Goal: Information Seeking & Learning: Check status

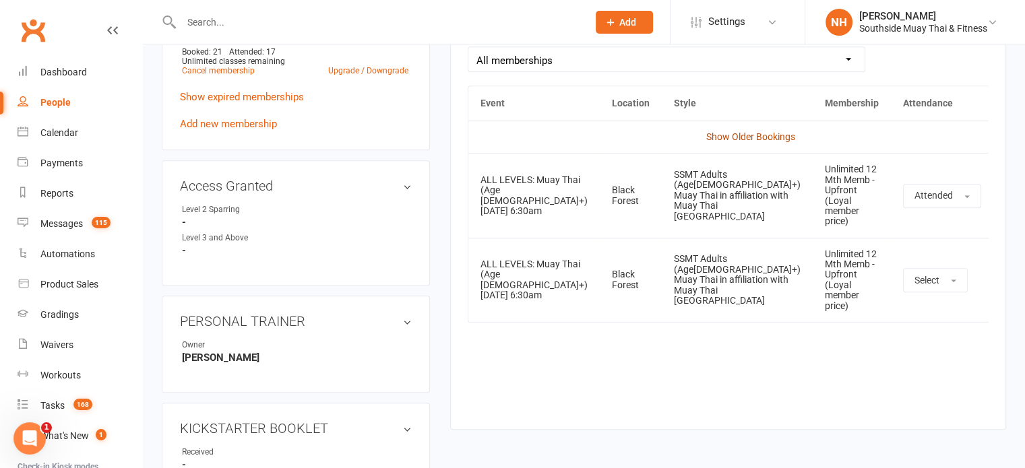
click at [713, 135] on link "Show Older Bookings" at bounding box center [750, 136] width 89 height 11
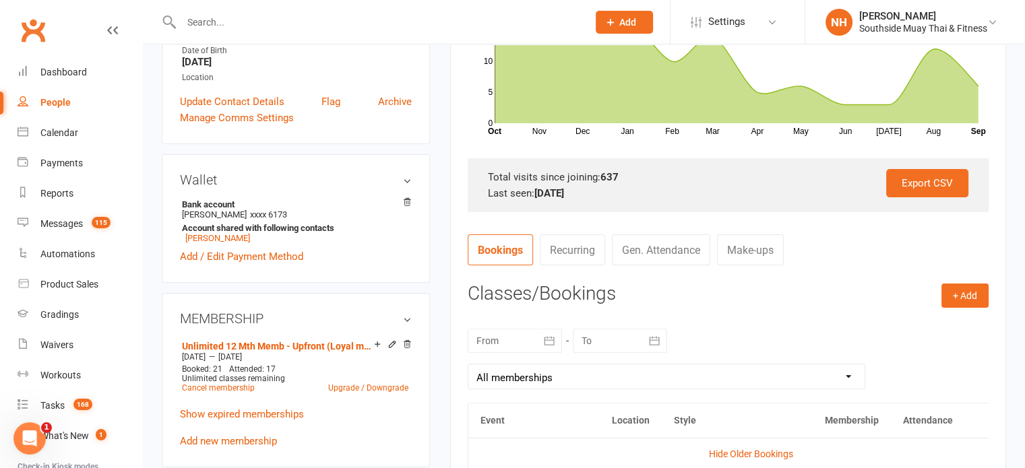
scroll to position [319, 0]
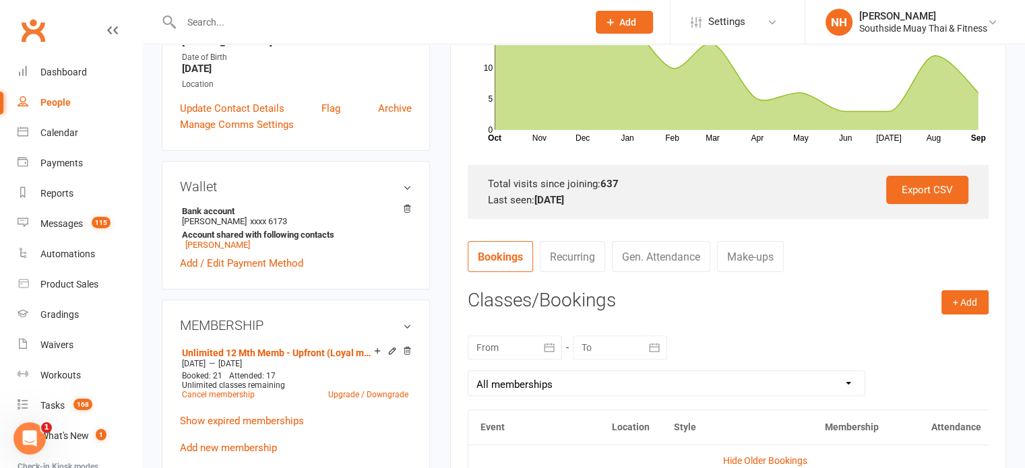
click at [716, 200] on div "Last seen: [DATE]" at bounding box center [728, 200] width 481 height 16
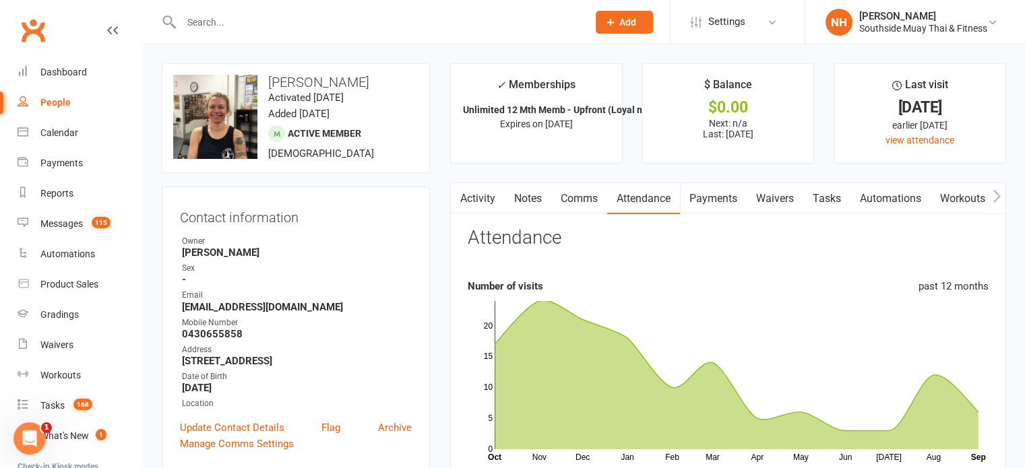
click at [732, 199] on link "Payments" at bounding box center [713, 198] width 67 height 31
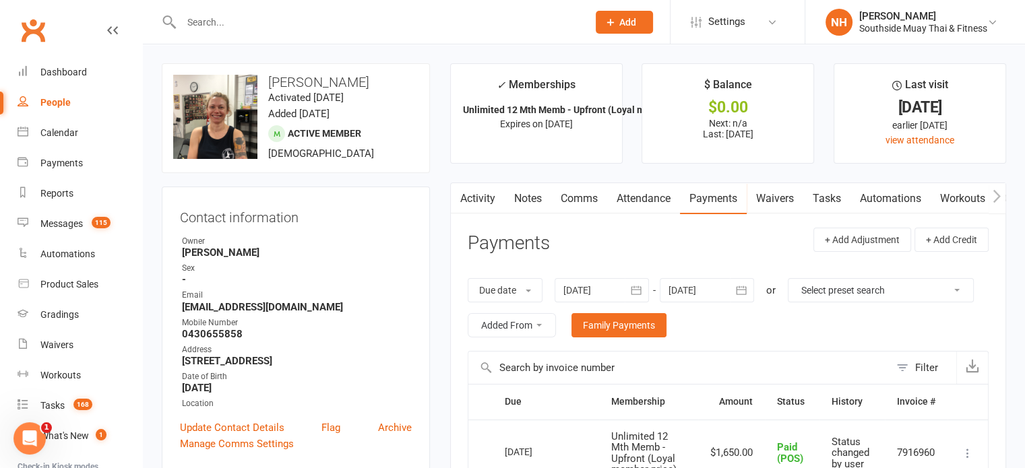
click at [646, 202] on link "Attendance" at bounding box center [643, 198] width 73 height 31
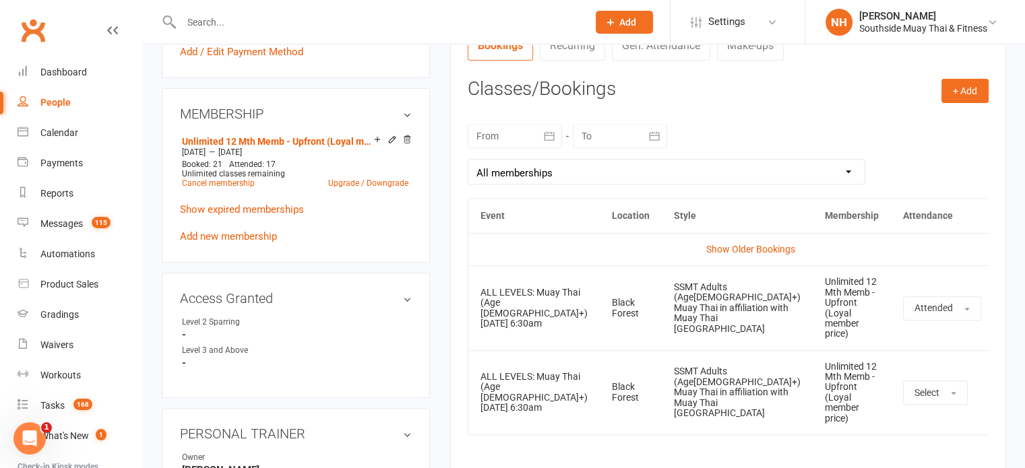
scroll to position [524, 0]
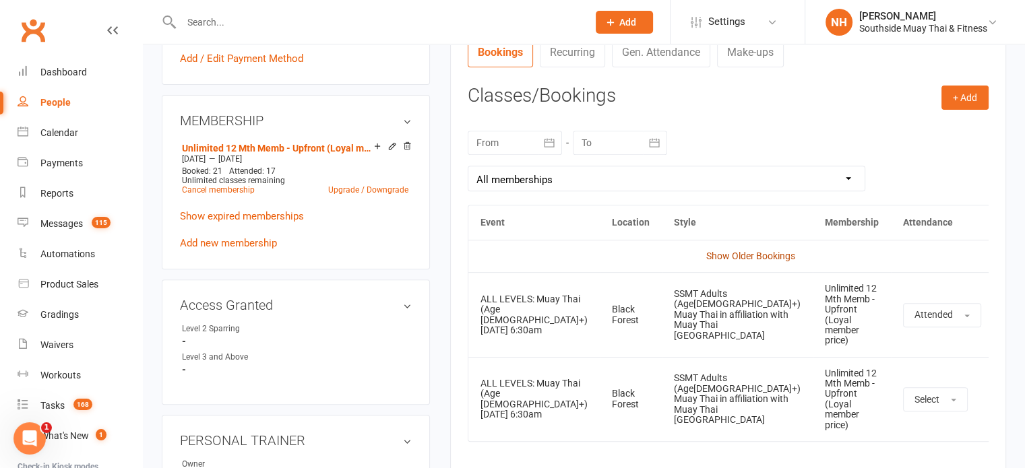
click at [729, 253] on link "Show Older Bookings" at bounding box center [750, 256] width 89 height 11
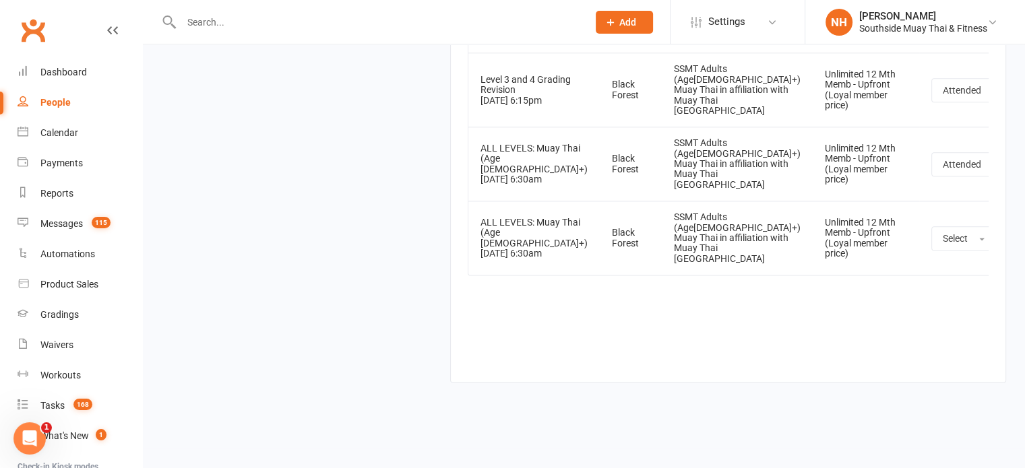
scroll to position [60095, 0]
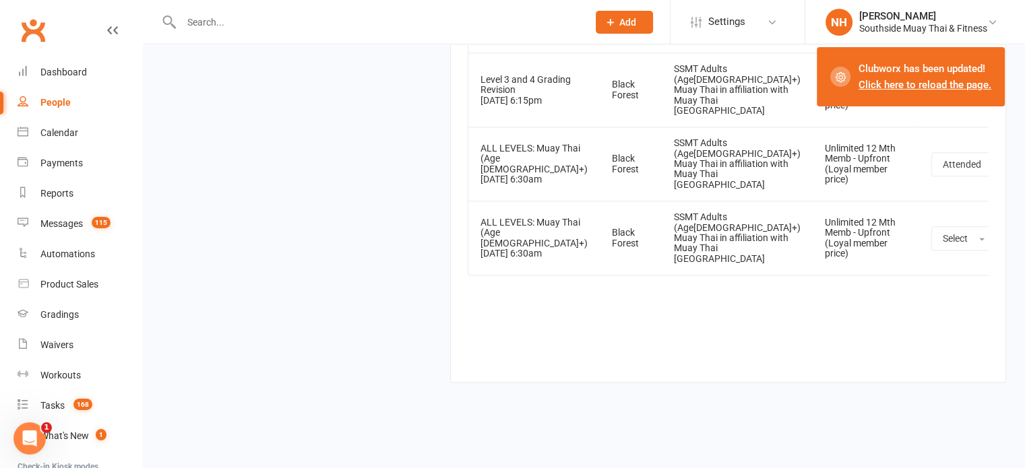
click at [203, 22] on input "text" at bounding box center [377, 22] width 401 height 19
paste input "[PERSON_NAME]"
type input "[PERSON_NAME]"
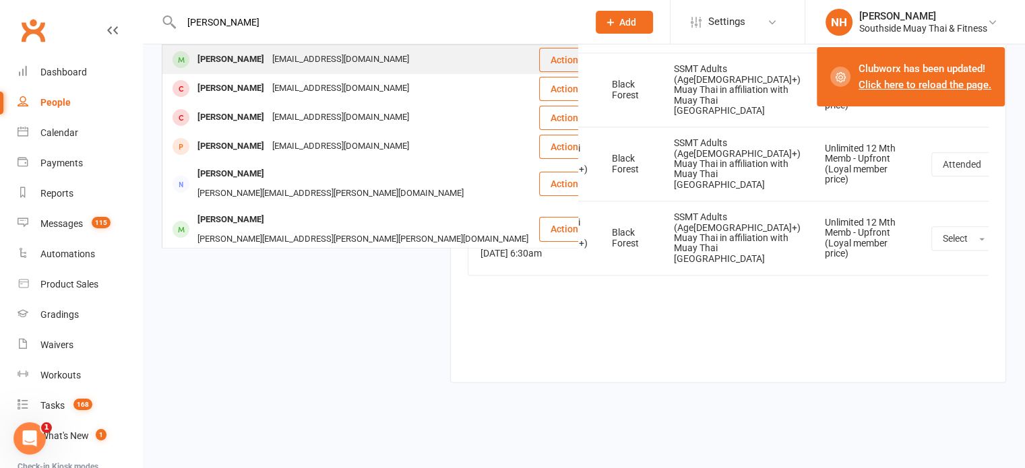
click at [323, 52] on div "[EMAIL_ADDRESS][DOMAIN_NAME]" at bounding box center [340, 60] width 145 height 20
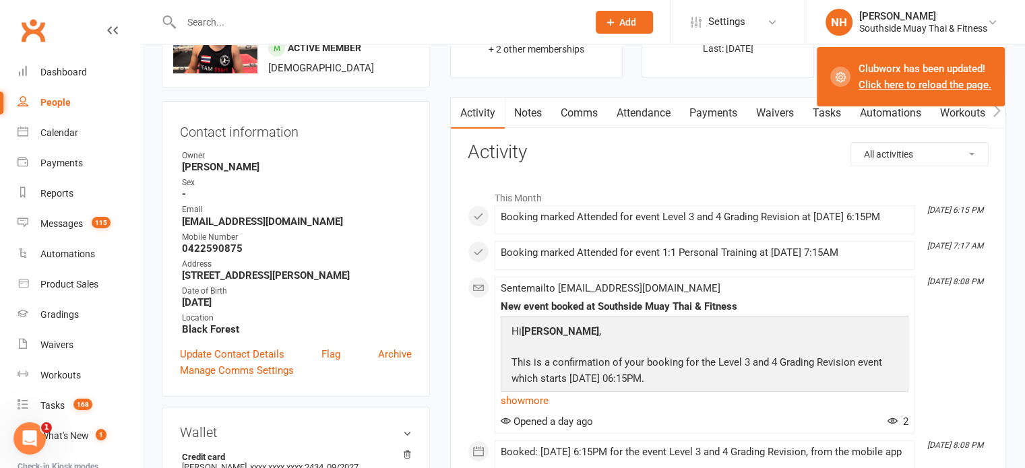
scroll to position [54, 0]
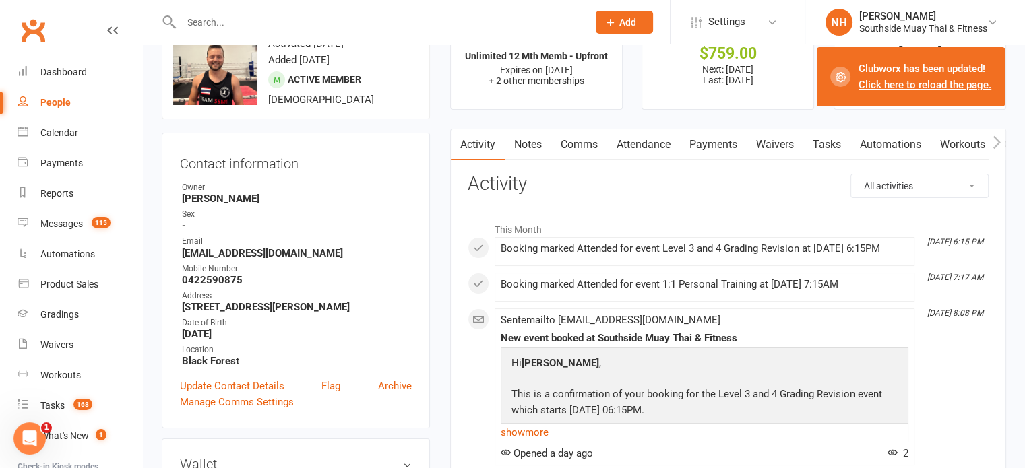
click at [638, 142] on link "Attendance" at bounding box center [643, 144] width 73 height 31
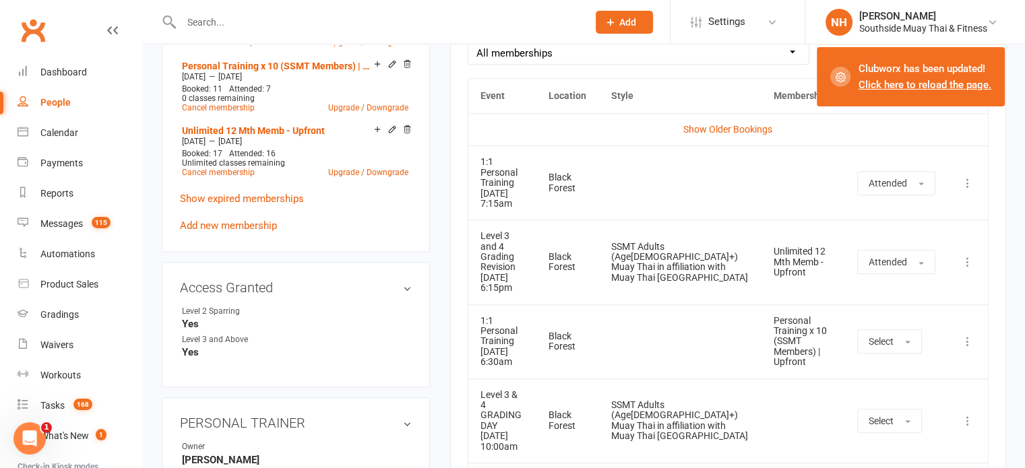
scroll to position [569, 0]
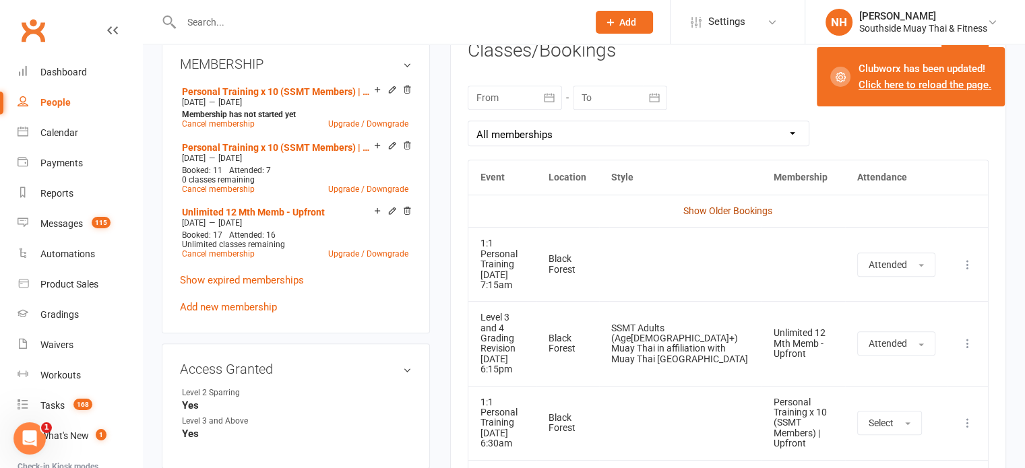
click at [747, 208] on link "Show Older Bookings" at bounding box center [727, 211] width 89 height 11
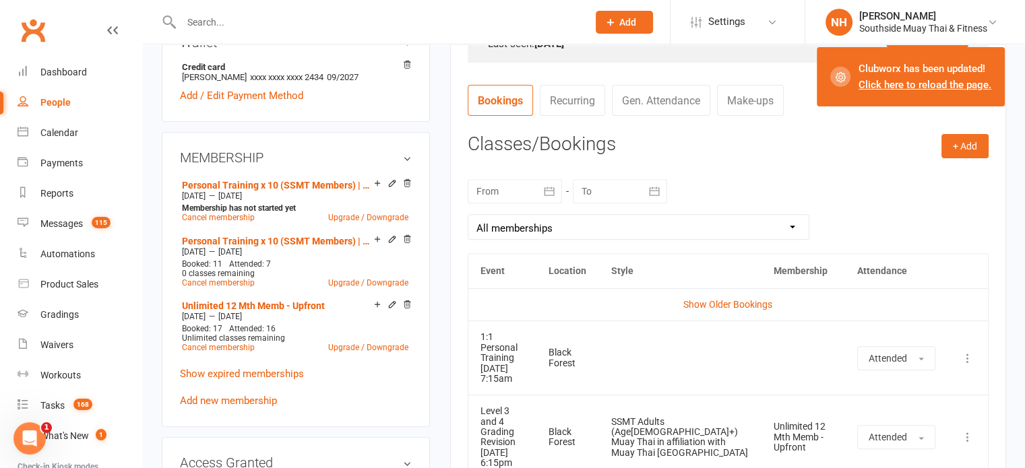
scroll to position [443, 0]
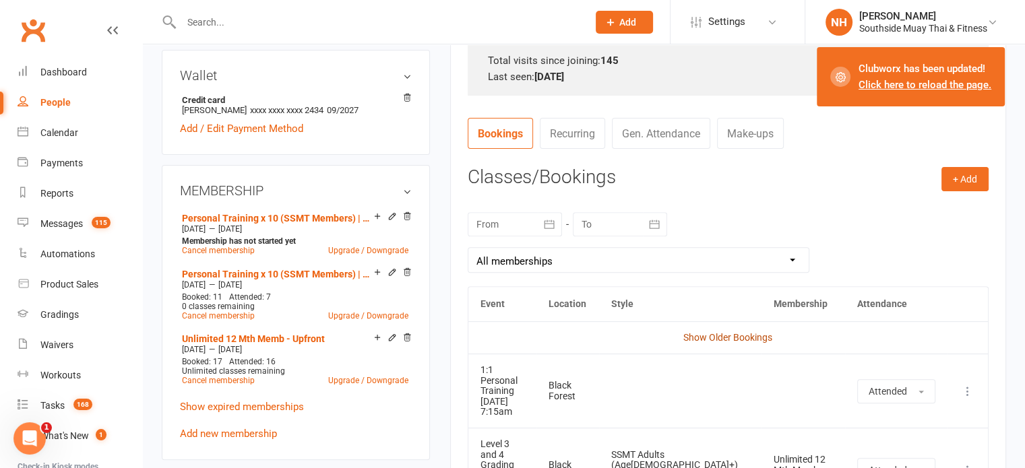
click at [753, 334] on link "Show Older Bookings" at bounding box center [727, 337] width 89 height 11
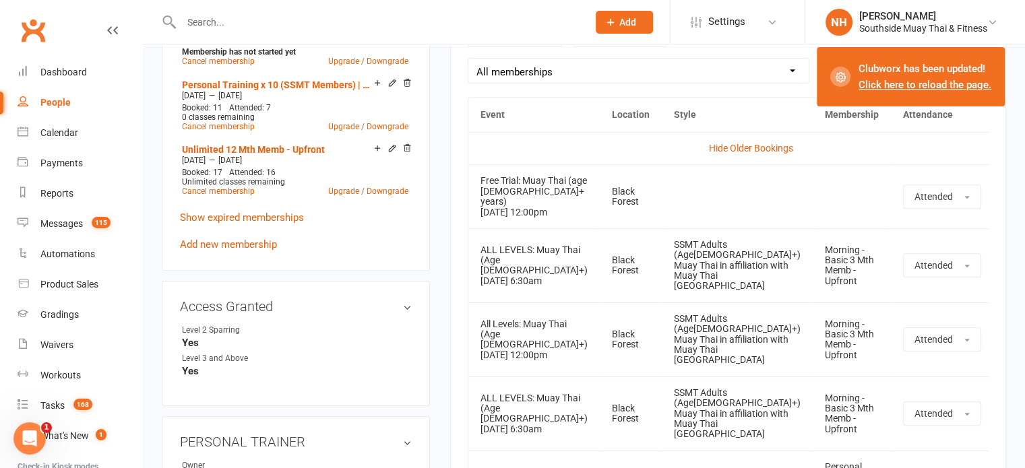
scroll to position [570, 0]
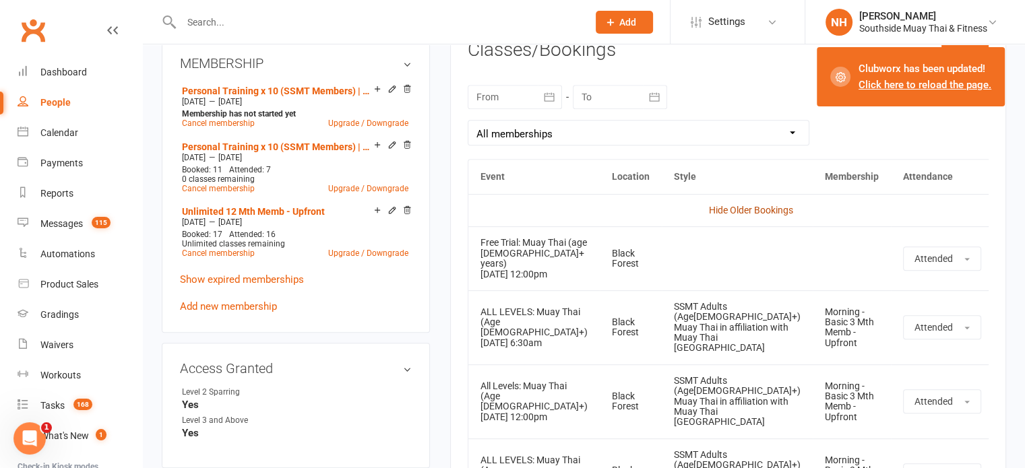
click at [752, 205] on link "Hide Older Bookings" at bounding box center [751, 210] width 84 height 11
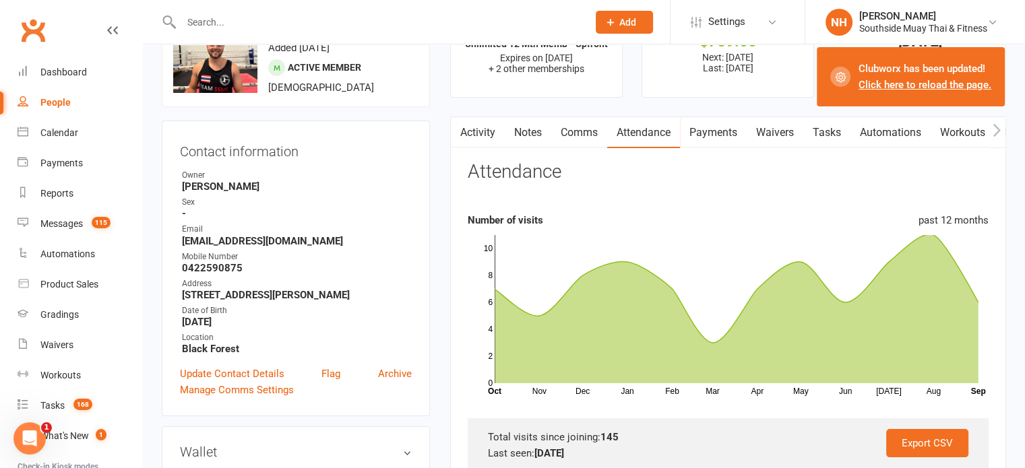
scroll to position [0, 0]
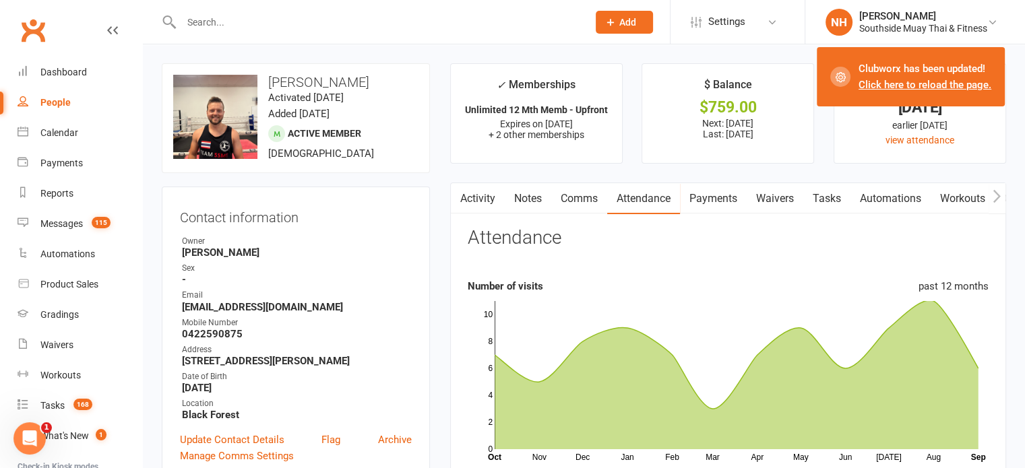
click at [255, 29] on input "text" at bounding box center [377, 22] width 401 height 19
paste input "[PERSON_NAME]"
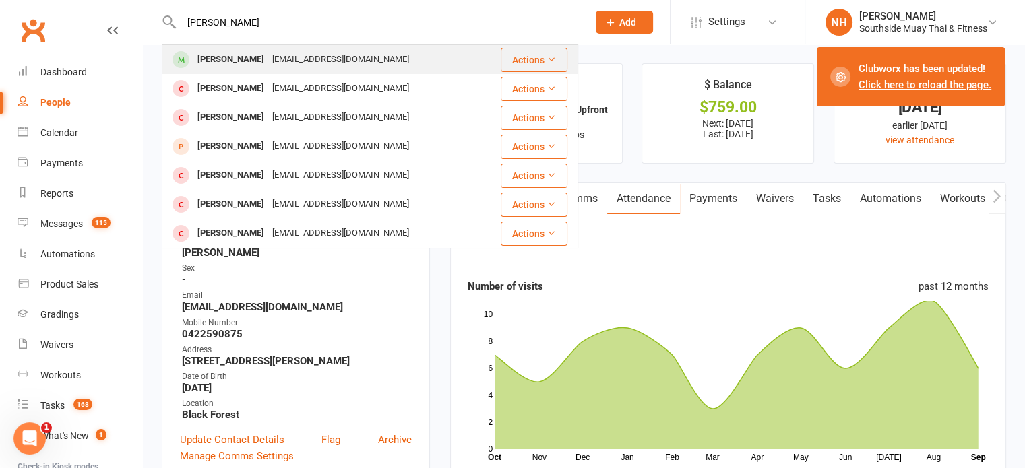
type input "[PERSON_NAME]"
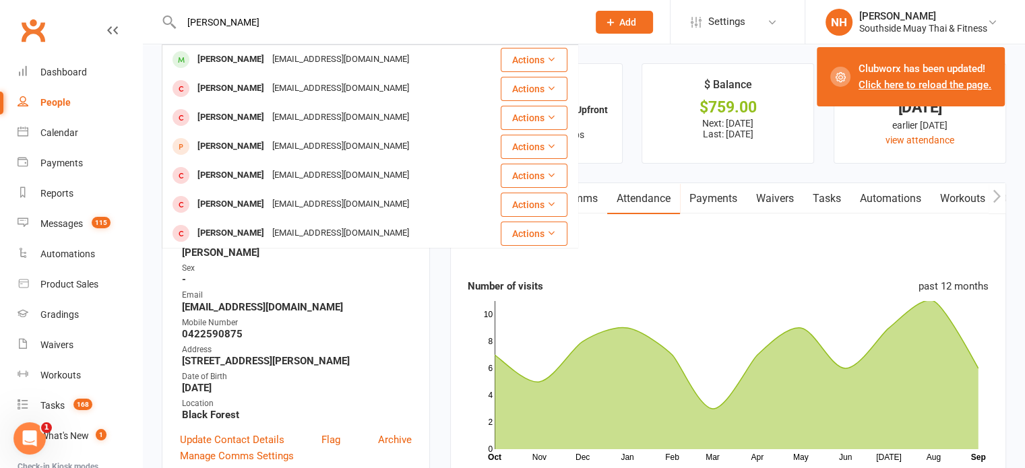
click at [268, 63] on div "[EMAIL_ADDRESS][DOMAIN_NAME]" at bounding box center [340, 60] width 145 height 20
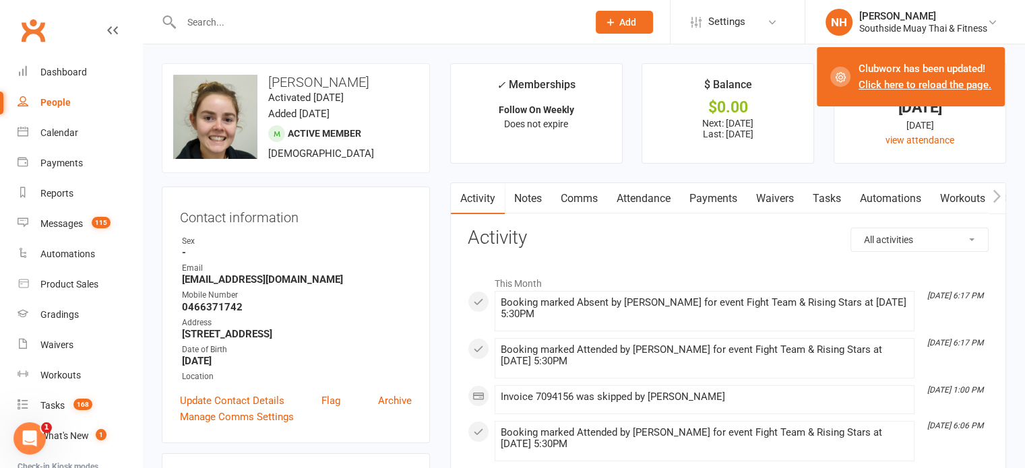
click at [653, 202] on link "Attendance" at bounding box center [643, 198] width 73 height 31
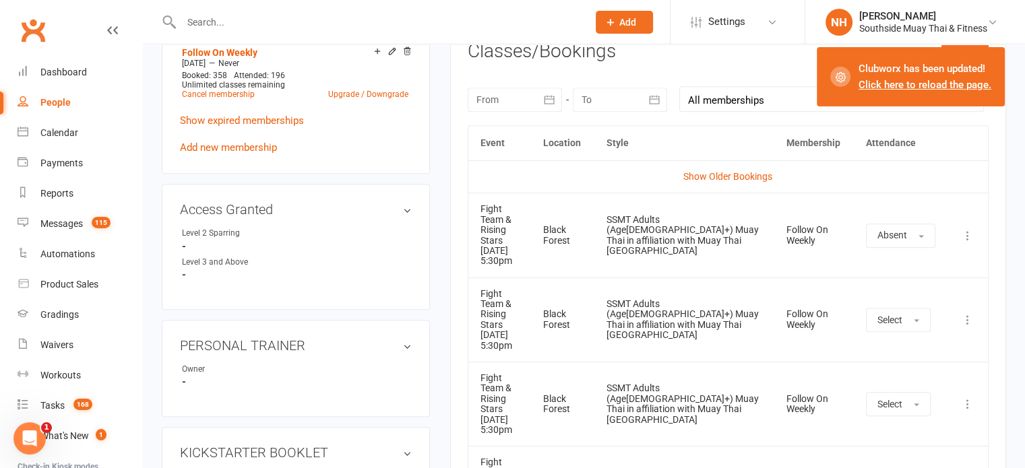
scroll to position [547, 0]
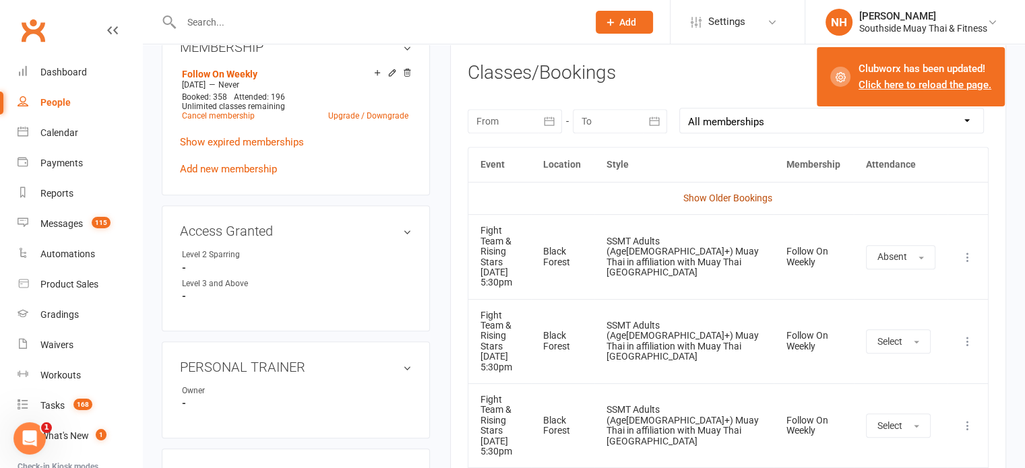
click at [709, 199] on link "Show Older Bookings" at bounding box center [727, 198] width 89 height 11
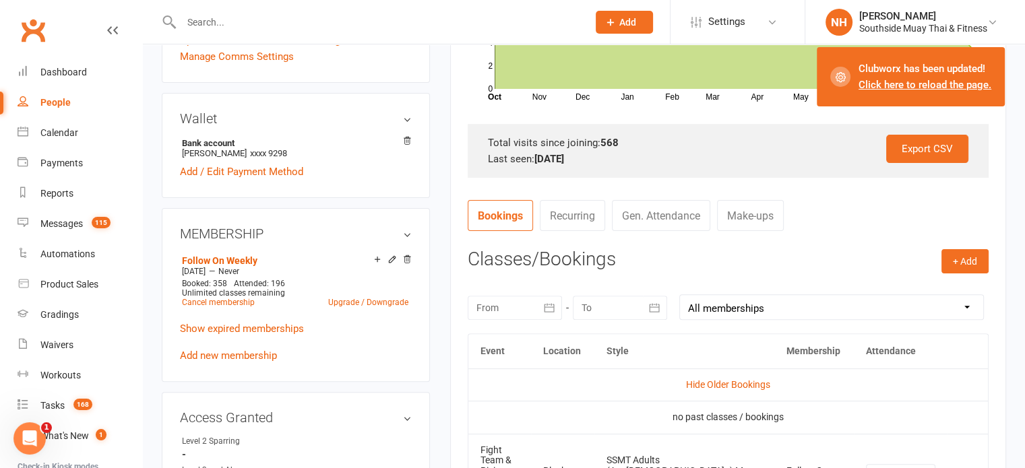
scroll to position [515, 0]
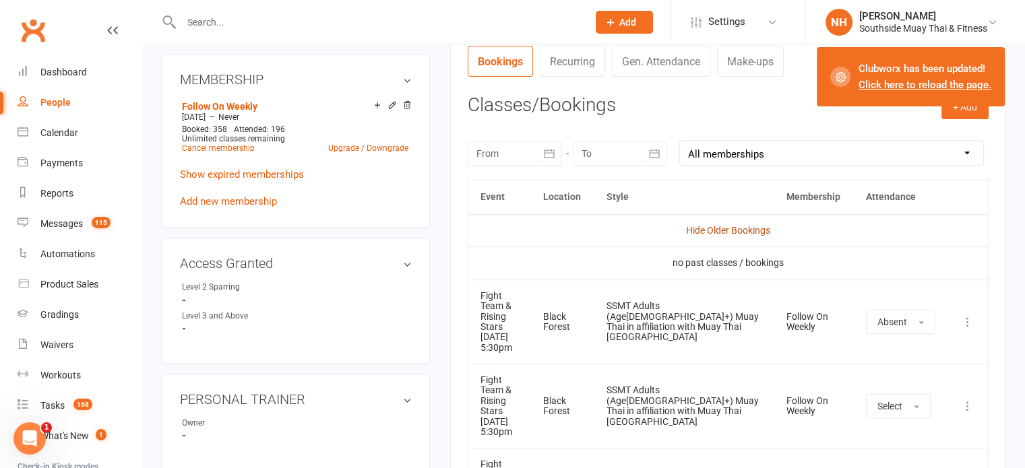
click at [715, 226] on link "Hide Older Bookings" at bounding box center [728, 230] width 84 height 11
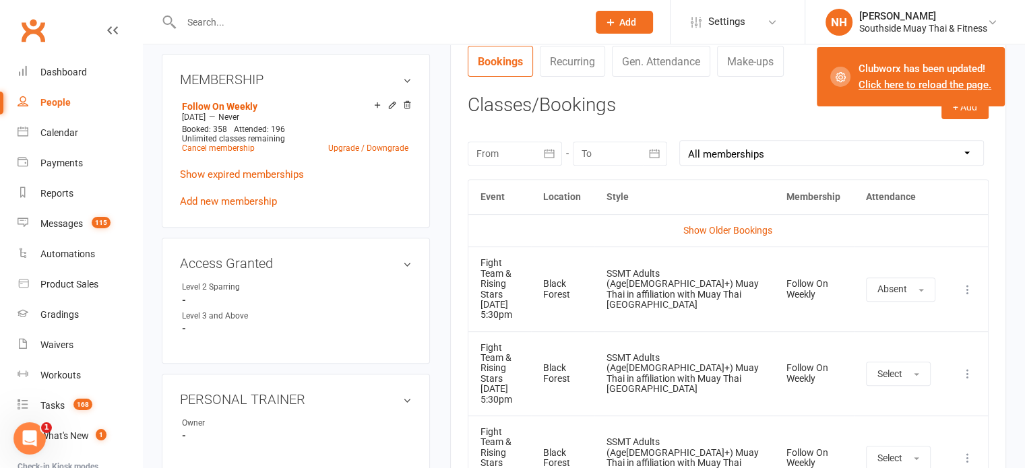
click at [715, 226] on link "Show Older Bookings" at bounding box center [727, 230] width 89 height 11
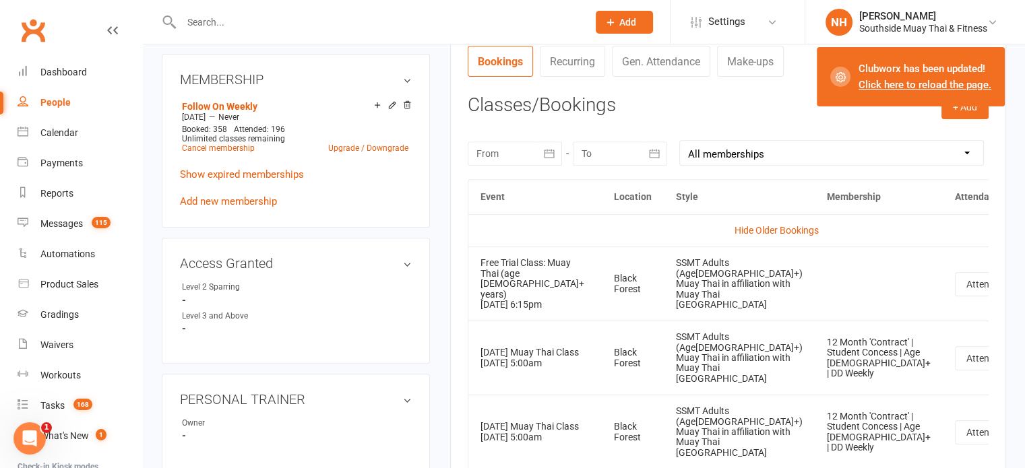
scroll to position [436, 0]
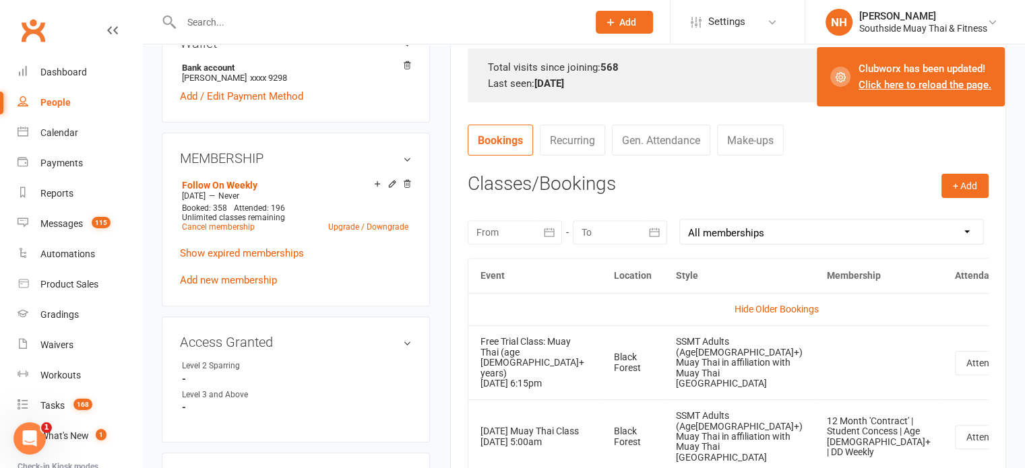
click at [506, 228] on div at bounding box center [515, 232] width 94 height 24
click at [0, 0] on span "05" at bounding box center [0, 0] width 0 height 0
type input "[DATE]"
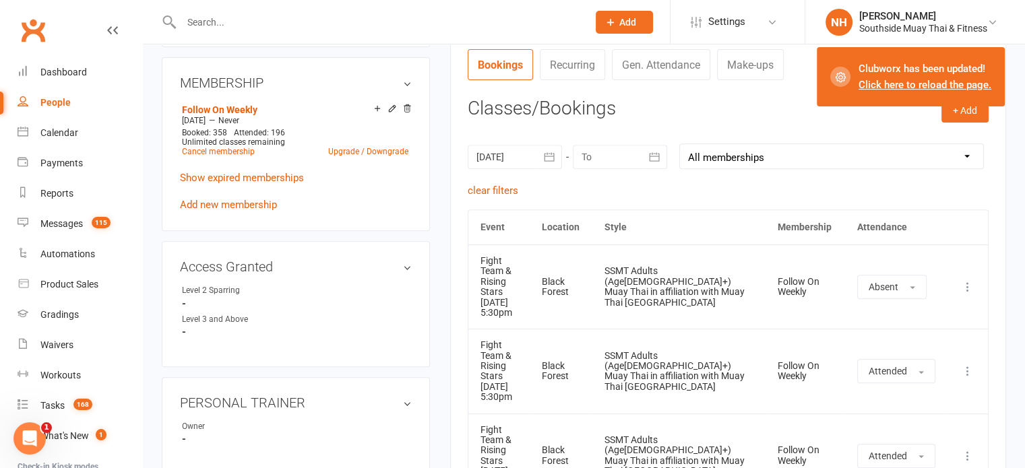
scroll to position [516, 0]
